Goal: Use online tool/utility

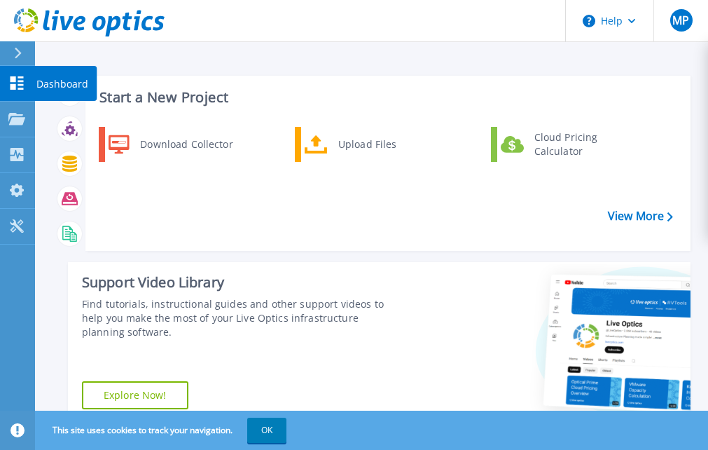
click at [19, 73] on link "Dashboard Dashboard" at bounding box center [17, 84] width 35 height 36
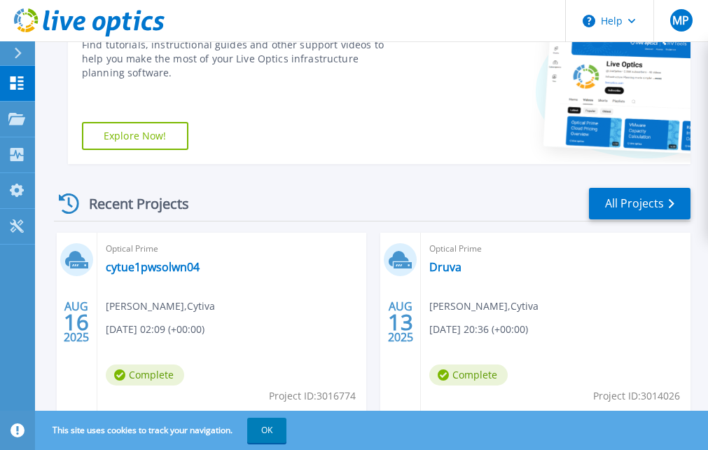
scroll to position [343, 0]
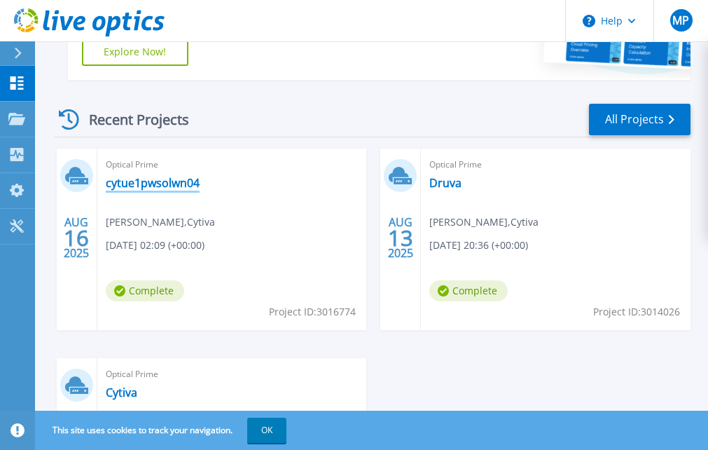
click at [125, 180] on link "cytue1pwsolwn04" at bounding box center [153, 183] width 94 height 14
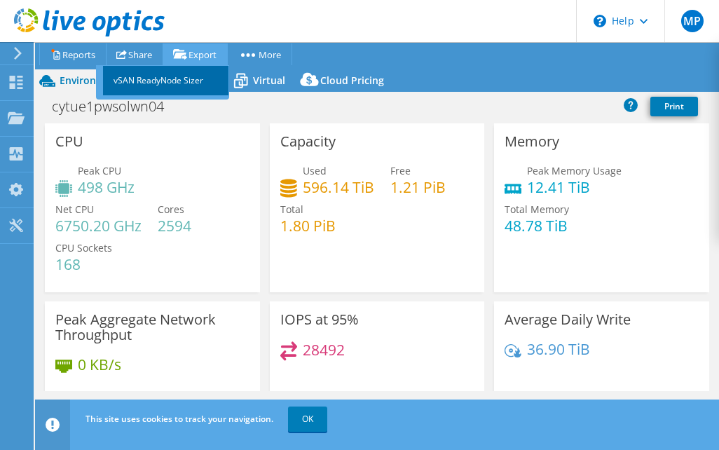
click at [186, 74] on link "vSAN ReadyNode Sizer" at bounding box center [166, 80] width 126 height 29
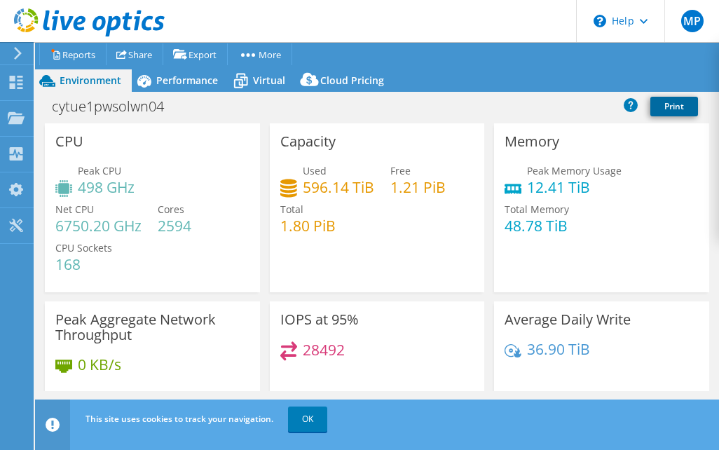
click at [686, 108] on link "Print" at bounding box center [674, 107] width 48 height 20
